Goal: Task Accomplishment & Management: Manage account settings

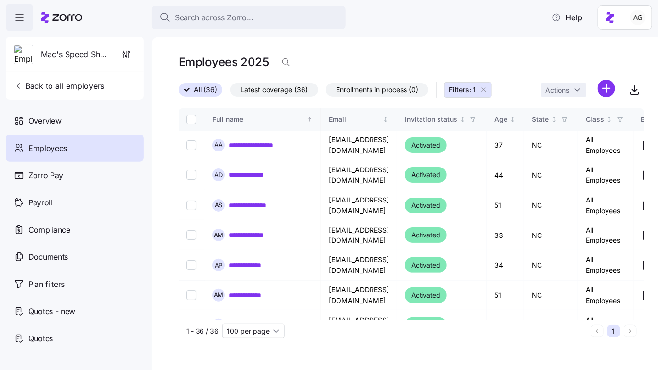
click at [247, 12] on span "Search across Zorro..." at bounding box center [214, 18] width 79 height 12
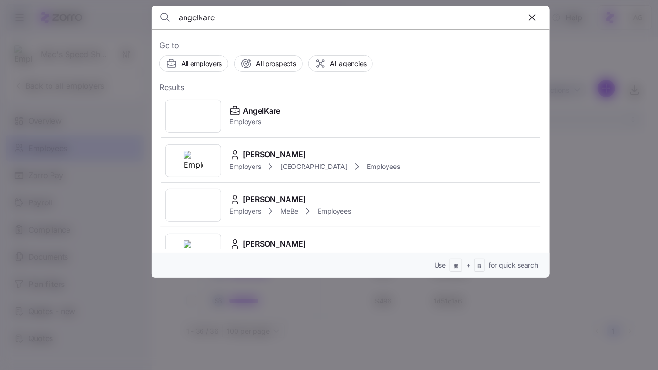
type input "angelkare"
click at [249, 115] on span "AngelKare" at bounding box center [261, 111] width 37 height 12
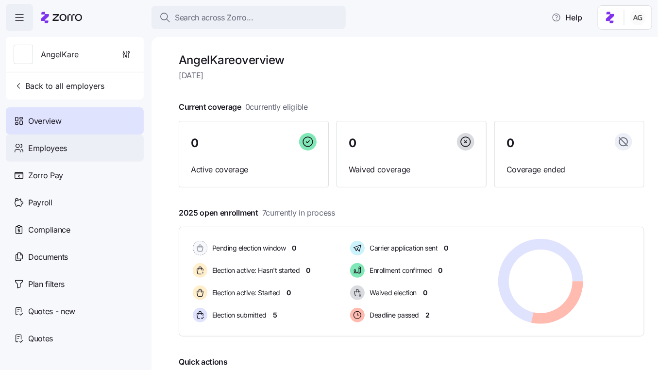
click at [77, 144] on div "Employees" at bounding box center [75, 147] width 138 height 27
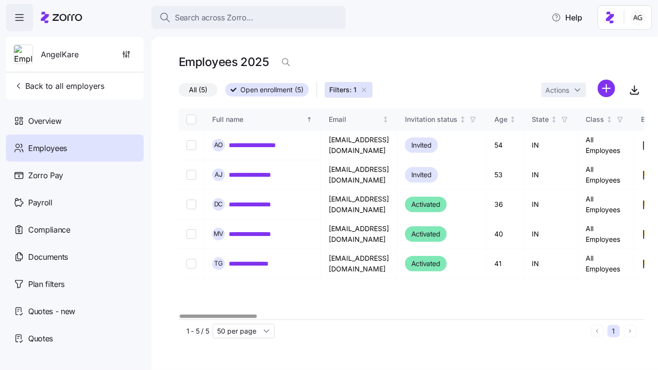
click at [197, 90] on span "All (5)" at bounding box center [198, 89] width 18 height 13
click at [179, 92] on input "All (5)" at bounding box center [179, 92] width 0 height 0
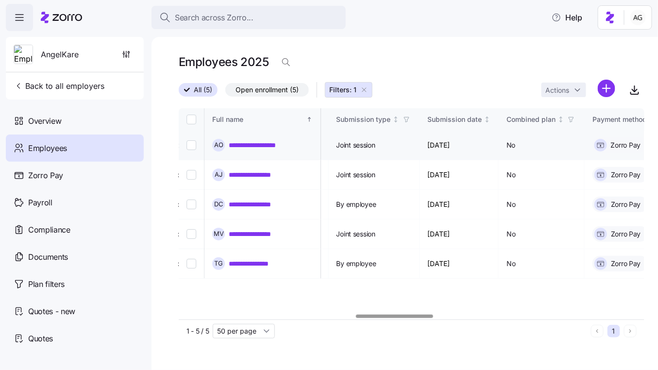
scroll to position [0, 1067]
click at [69, 120] on div "Overview" at bounding box center [75, 120] width 138 height 27
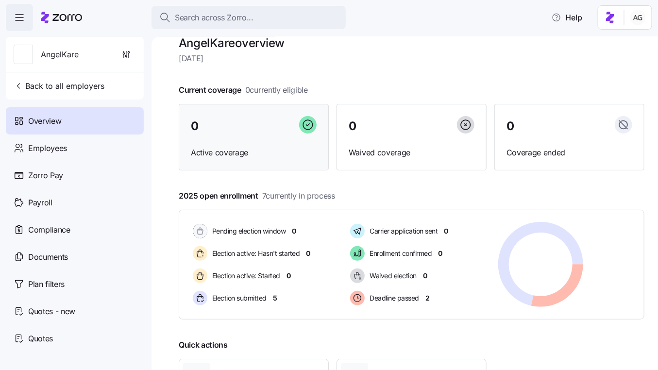
scroll to position [34, 0]
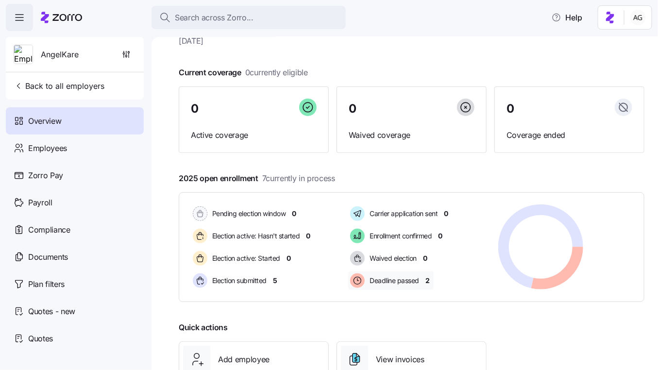
click at [427, 278] on span "2" at bounding box center [427, 281] width 4 height 10
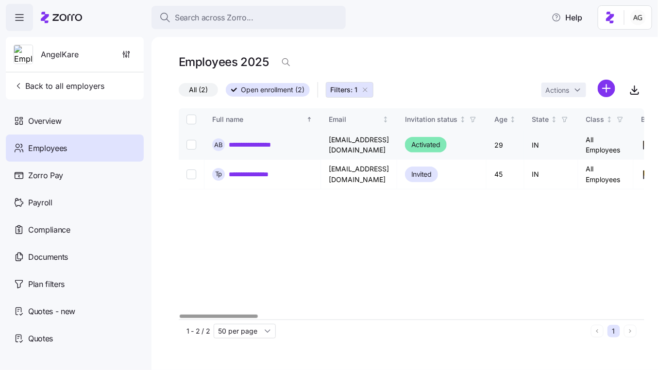
click at [267, 147] on link "**********" at bounding box center [259, 145] width 61 height 10
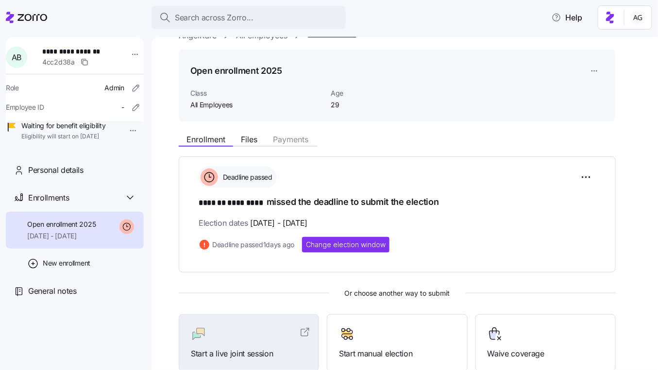
scroll to position [25, 0]
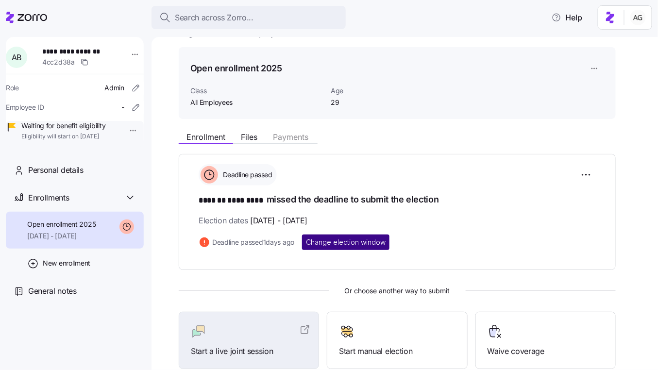
click at [353, 242] on span "Change election window" at bounding box center [346, 242] width 80 height 10
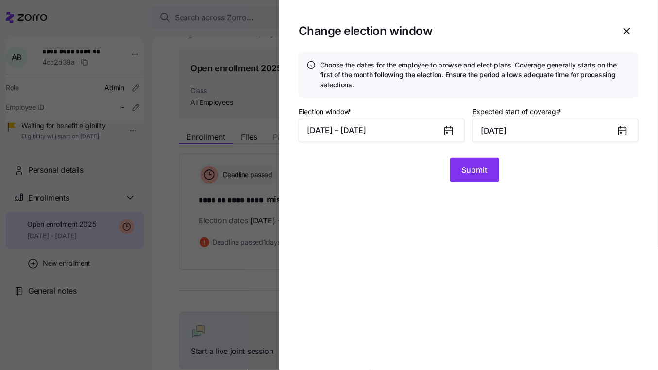
click at [446, 132] on icon at bounding box center [446, 132] width 1 height 1
click at [400, 132] on button "[DATE] – [DATE]" at bounding box center [381, 130] width 166 height 23
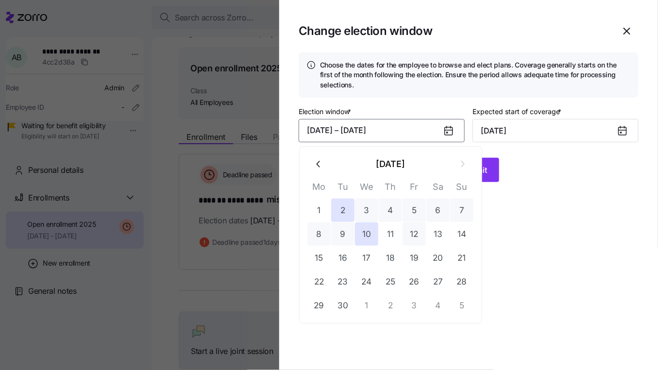
click at [411, 234] on button "12" at bounding box center [413, 233] width 23 height 23
click at [341, 210] on button "2" at bounding box center [342, 209] width 23 height 23
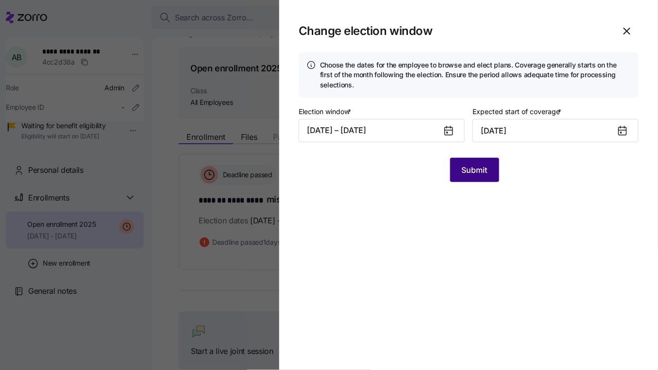
click at [485, 171] on span "Submit" at bounding box center [474, 170] width 26 height 12
